Goal: Transaction & Acquisition: Subscribe to service/newsletter

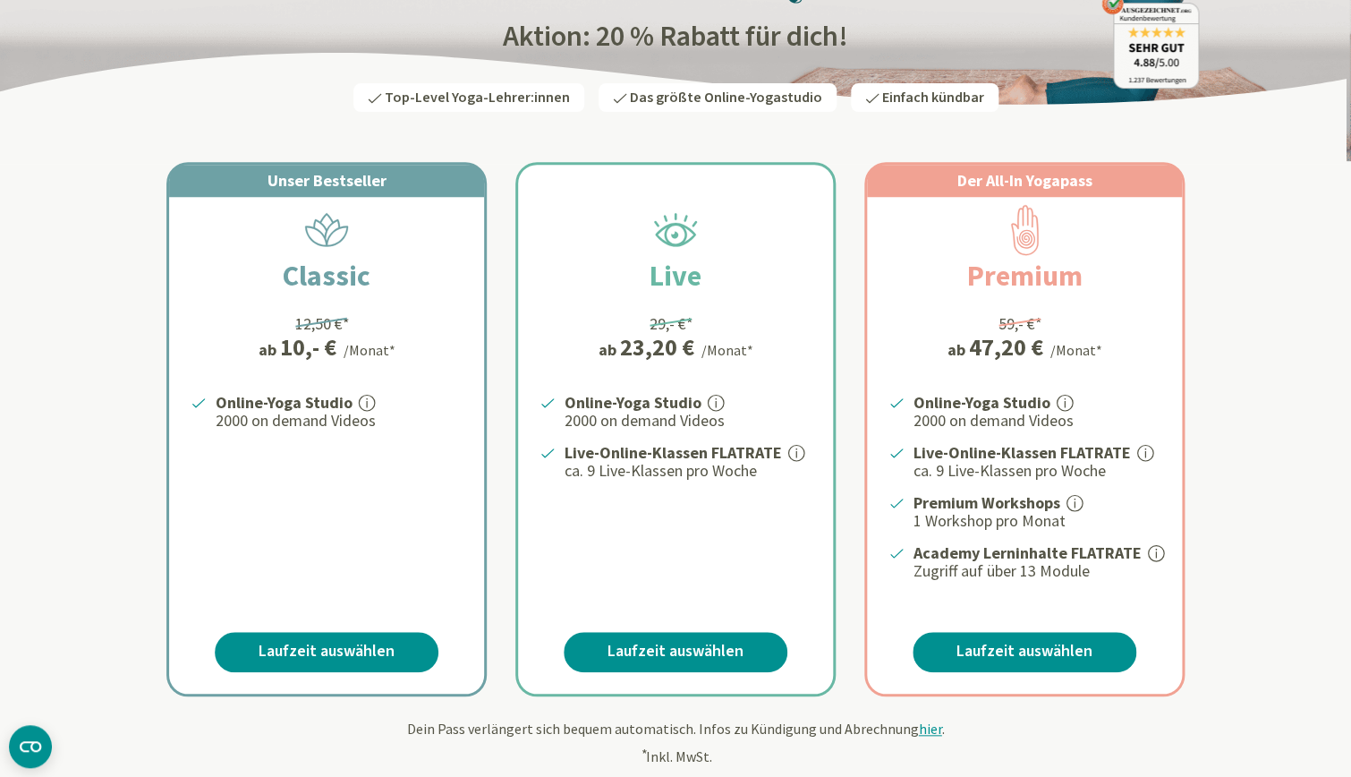
scroll to position [221, 0]
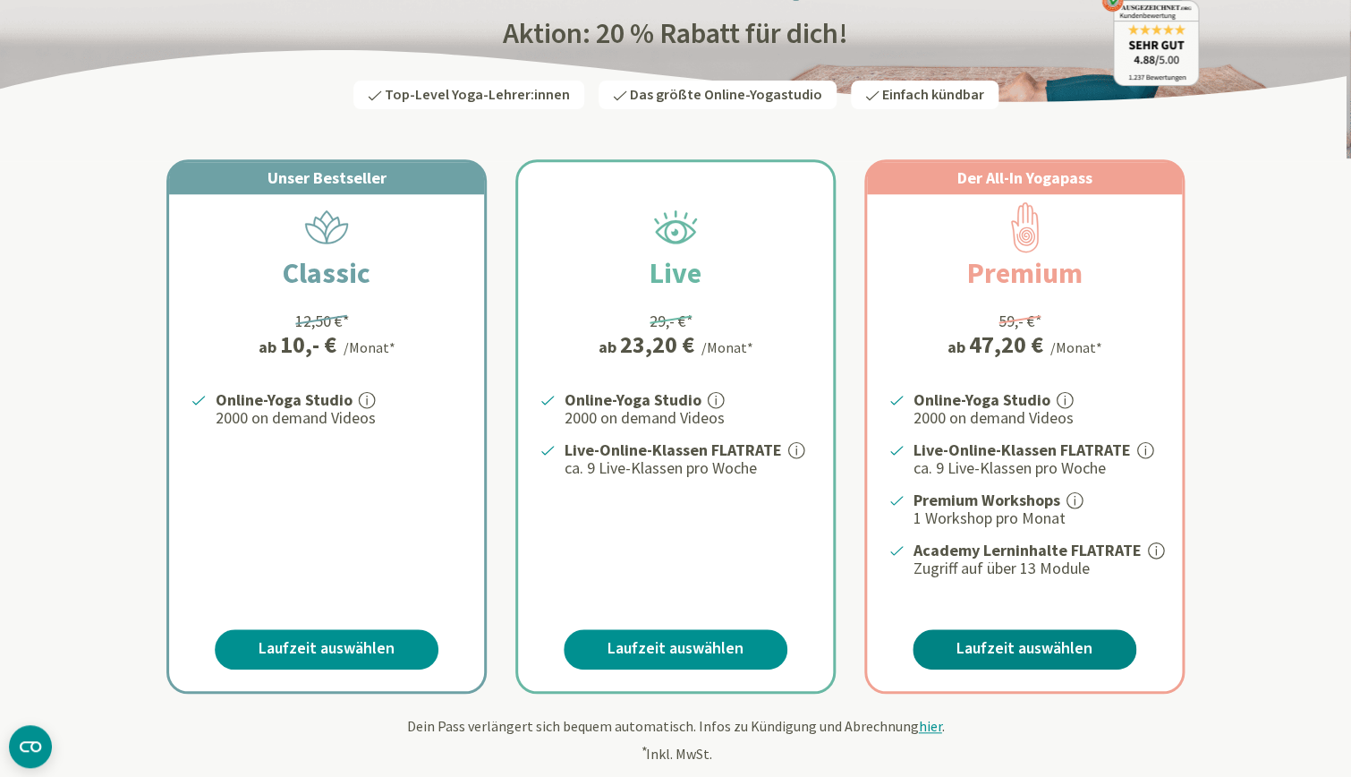
click at [1042, 644] on link "Laufzeit auswählen" at bounding box center [1025, 649] width 224 height 40
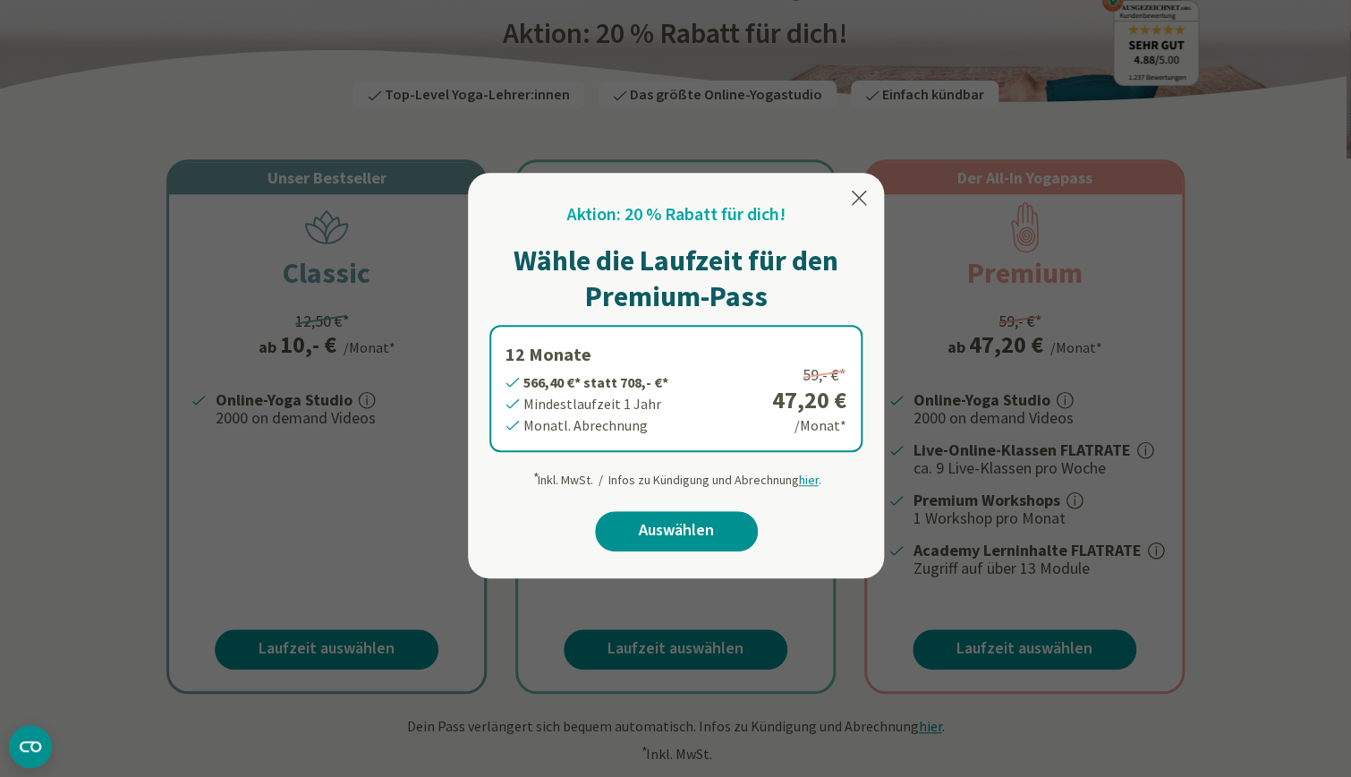
click at [860, 196] on icon at bounding box center [859, 198] width 15 height 14
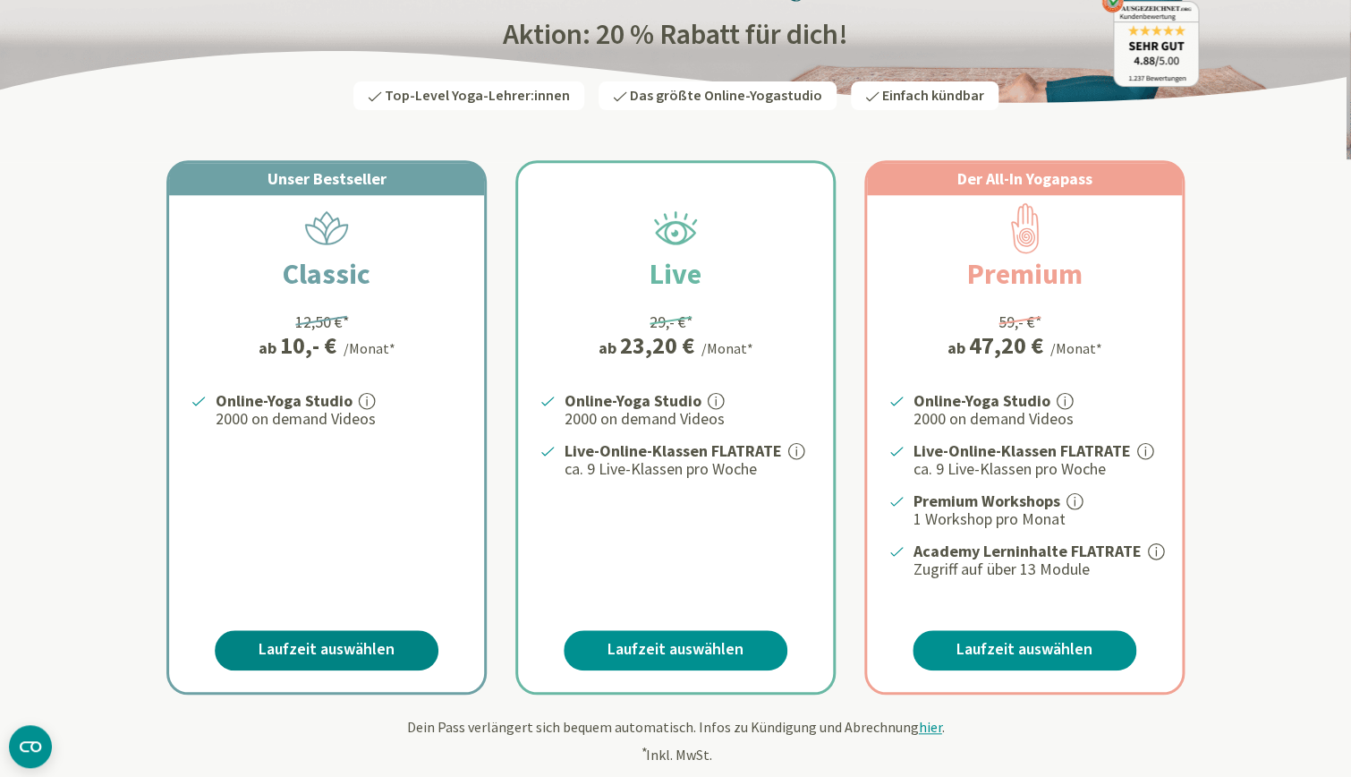
click at [345, 637] on link "Laufzeit auswählen" at bounding box center [327, 650] width 224 height 40
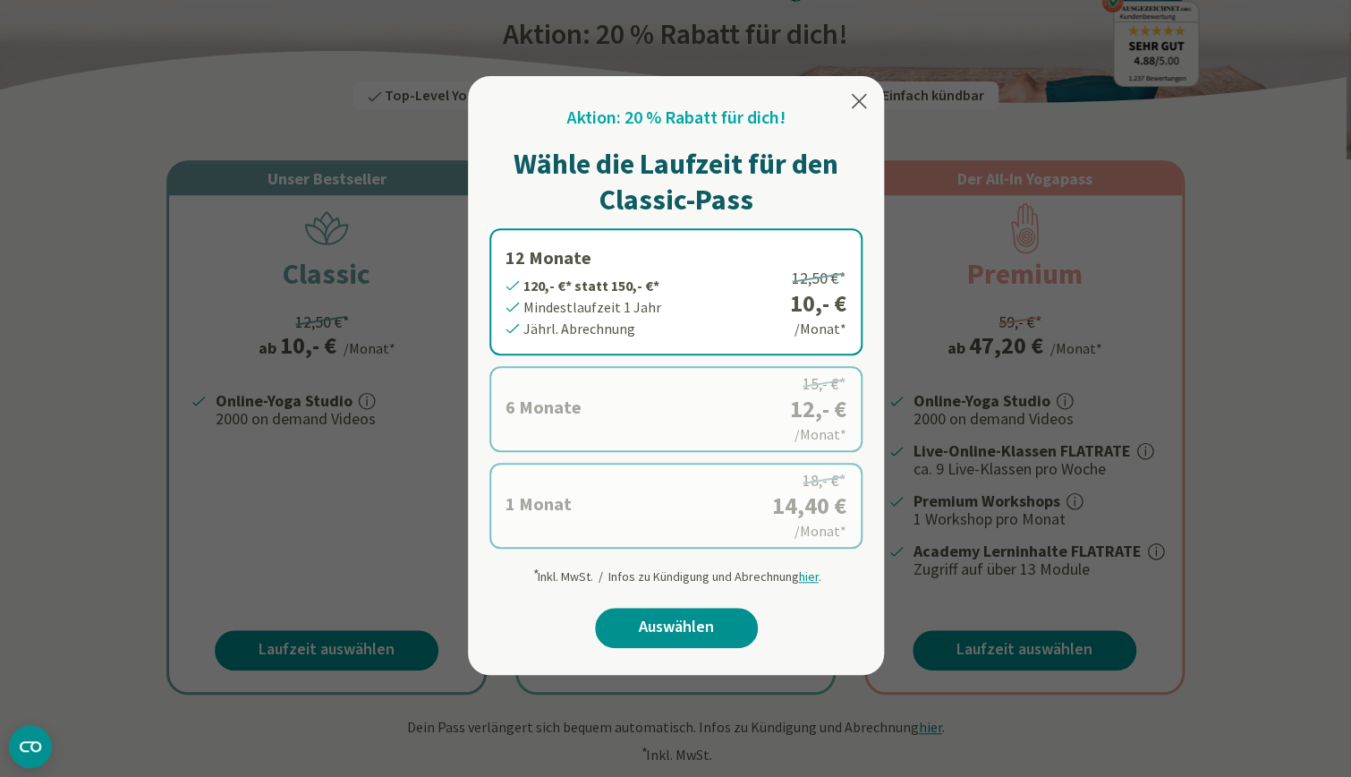
click at [849, 98] on icon at bounding box center [858, 100] width 21 height 21
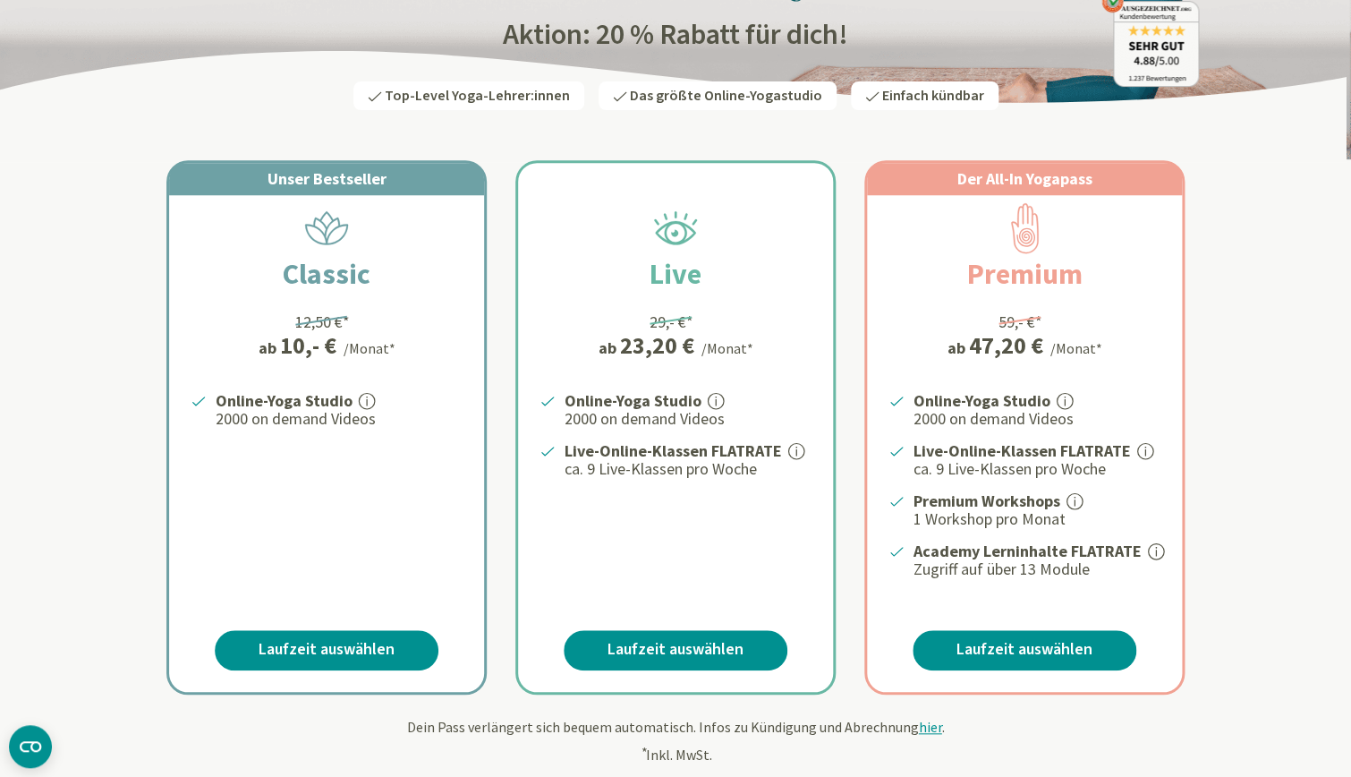
scroll to position [0, 0]
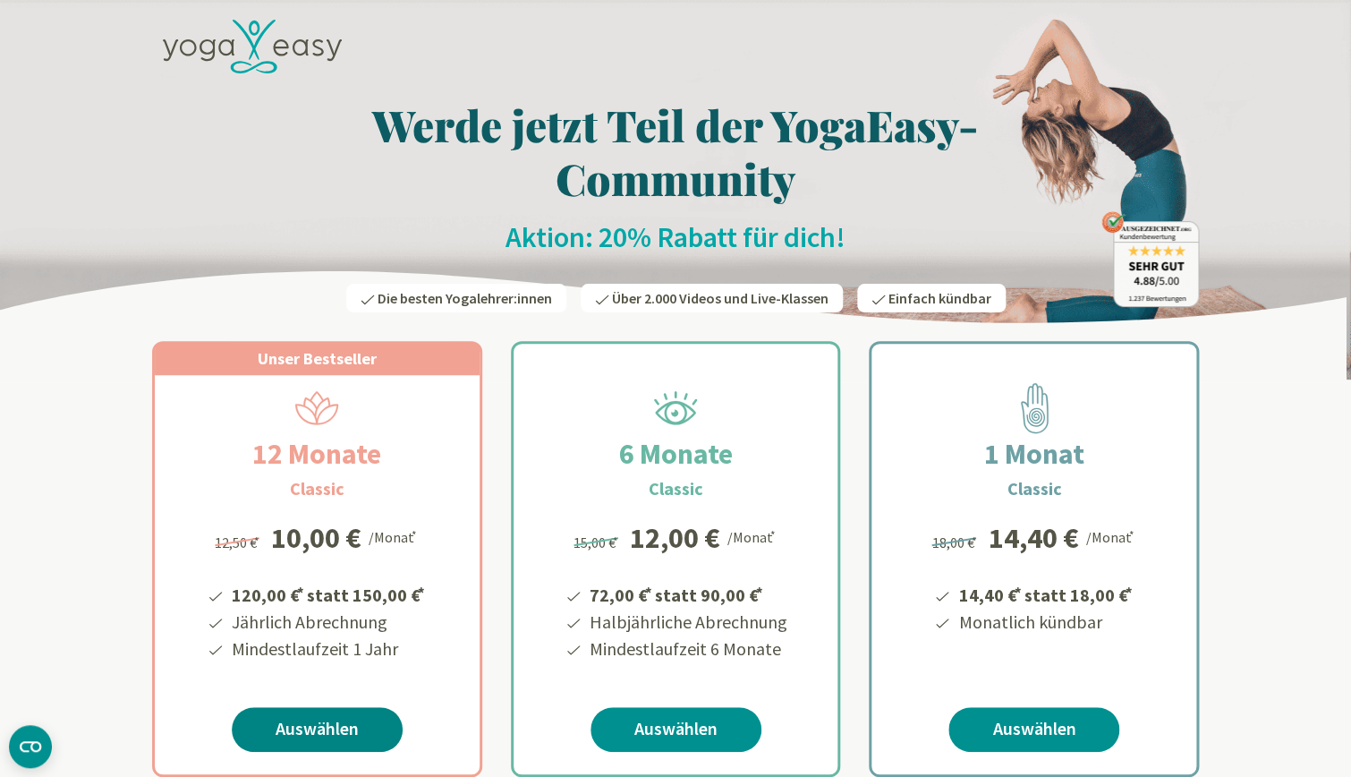
click at [310, 722] on link "Auswählen" at bounding box center [317, 729] width 171 height 45
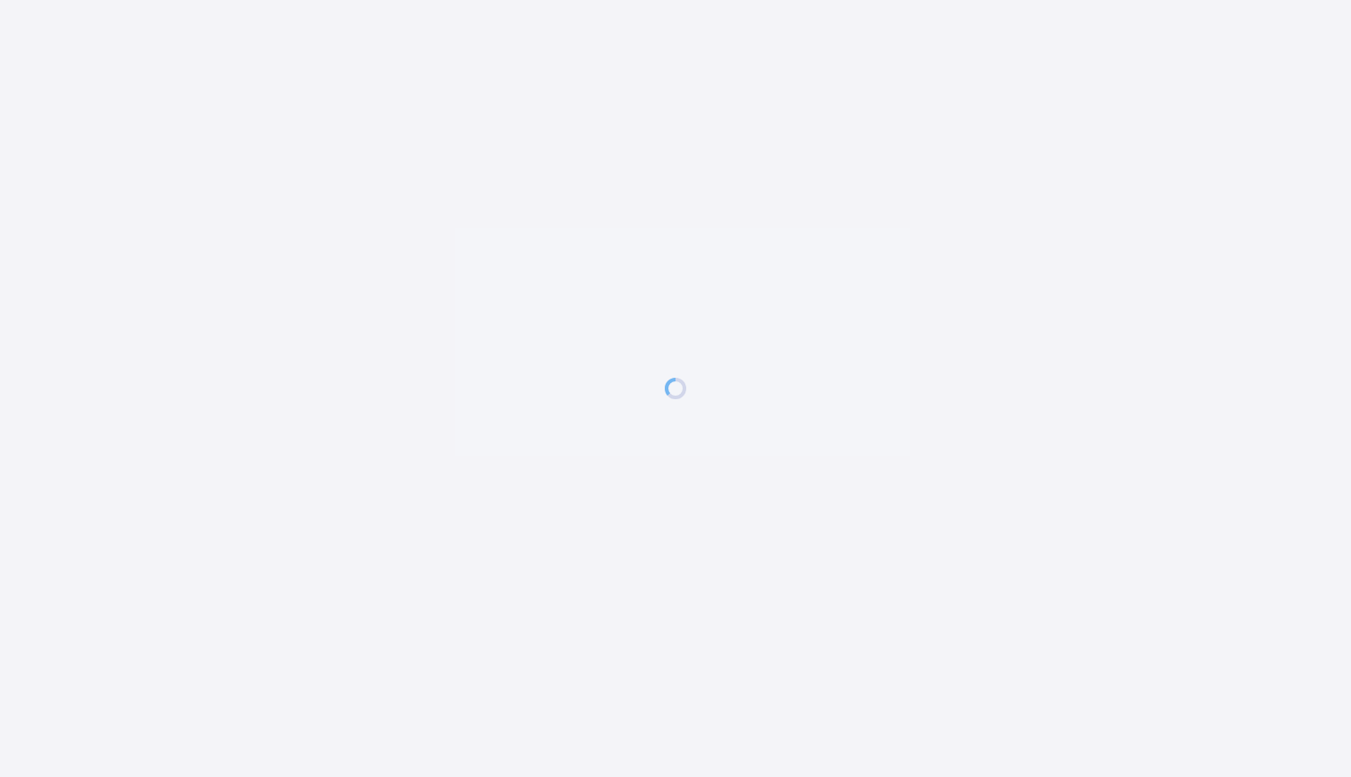
scroll to position [4, 0]
